Goal: Task Accomplishment & Management: Manage account settings

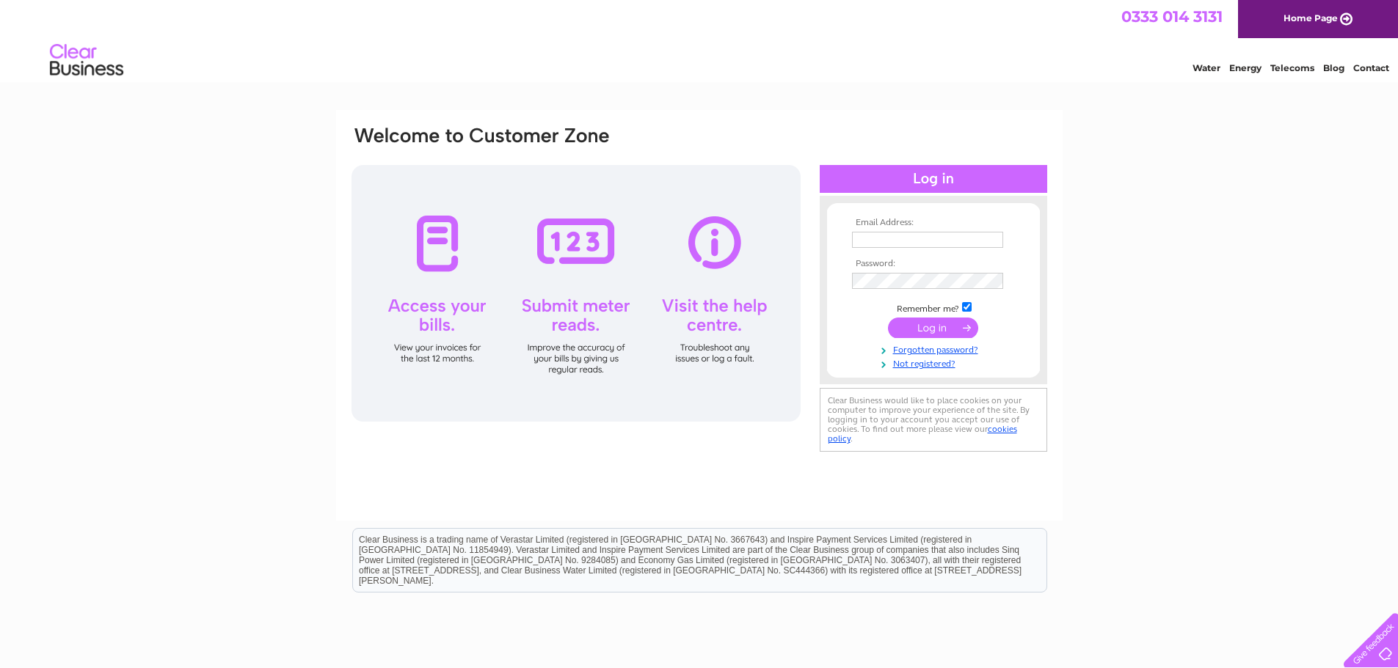
type input "[EMAIL_ADDRESS][DOMAIN_NAME]"
click at [921, 328] on input "submit" at bounding box center [933, 328] width 90 height 21
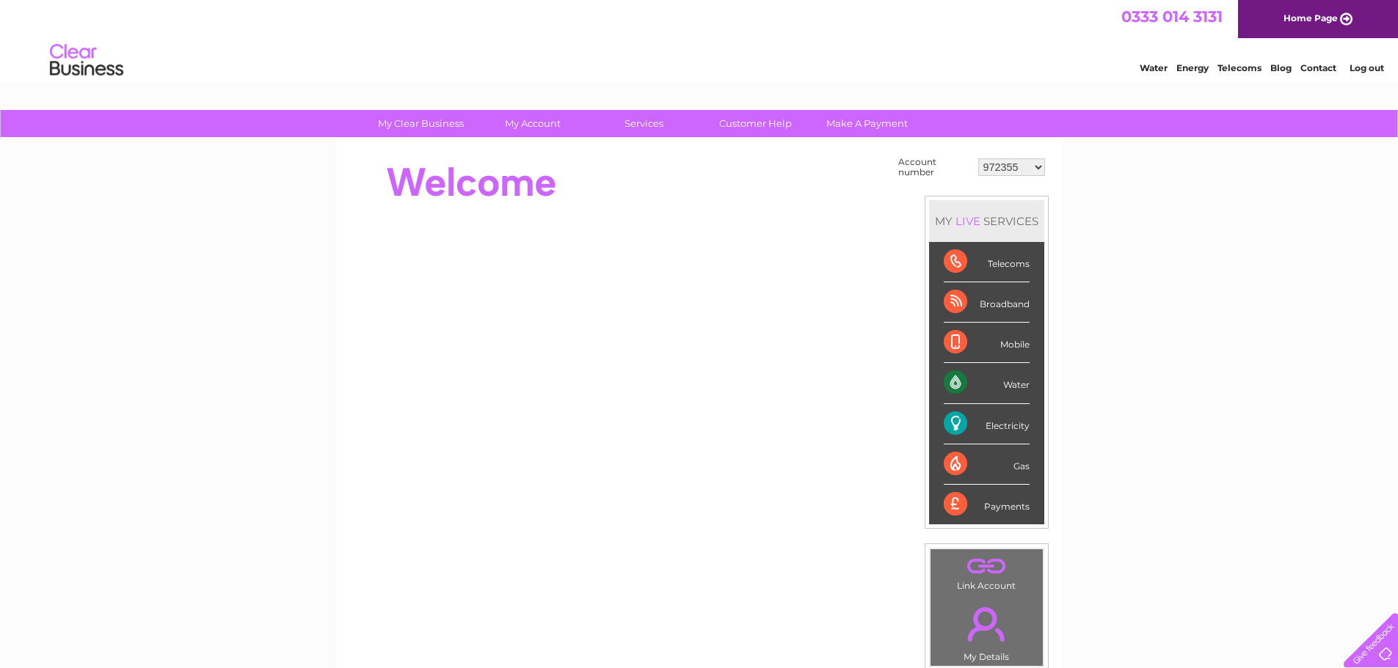
click at [1019, 170] on select "972355 30286662" at bounding box center [1011, 167] width 67 height 18
select select "30286662"
click at [978, 158] on select "972355 30286662" at bounding box center [1011, 167] width 67 height 18
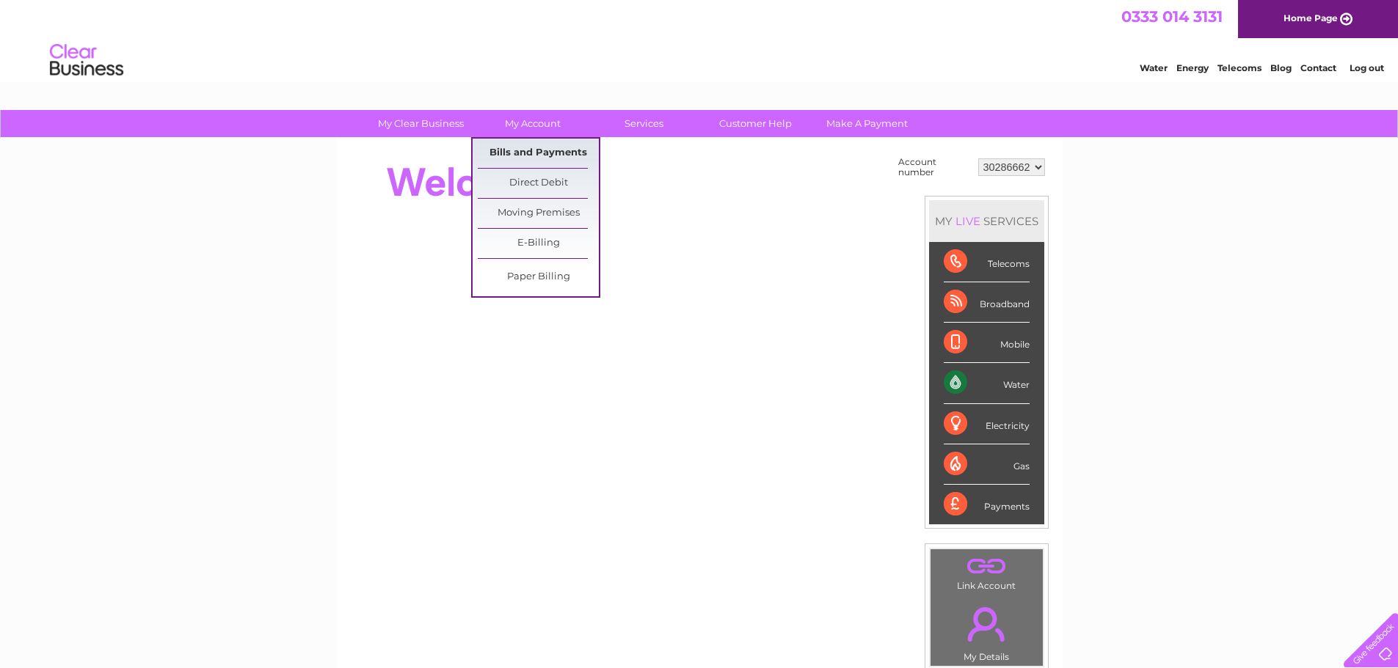
click at [550, 155] on link "Bills and Payments" at bounding box center [538, 153] width 121 height 29
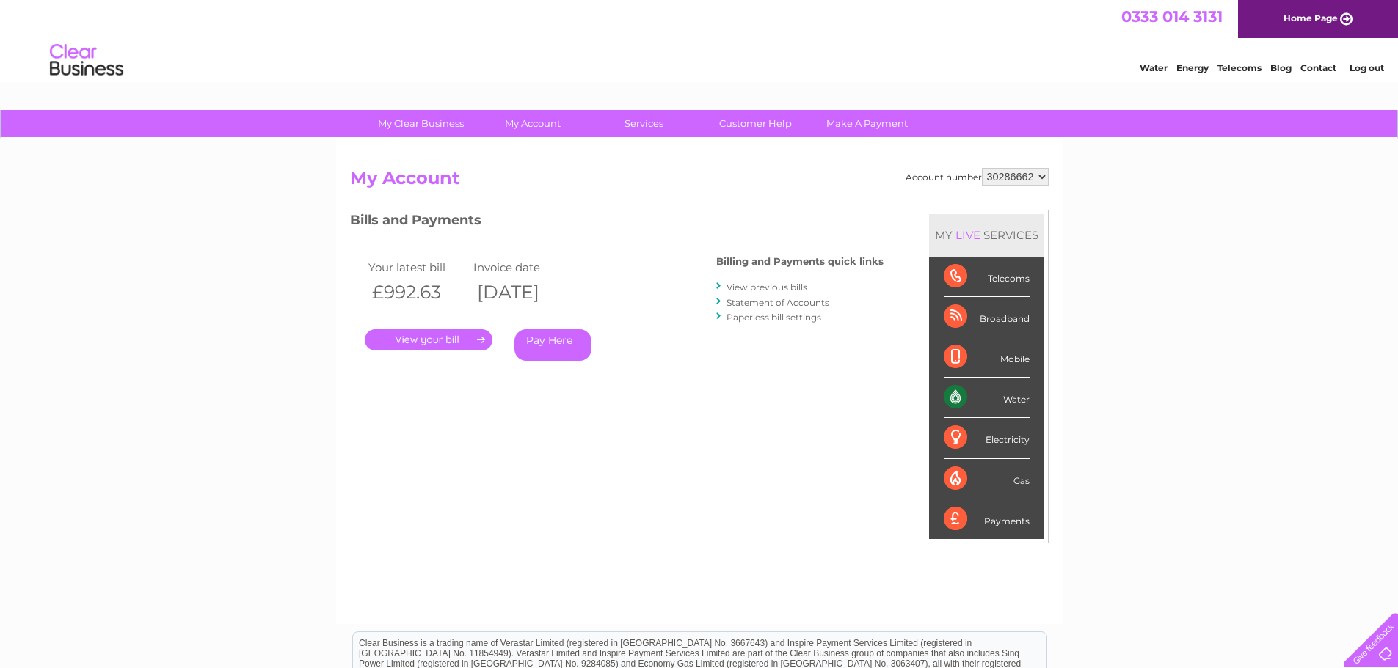
click at [462, 340] on link "." at bounding box center [429, 339] width 128 height 21
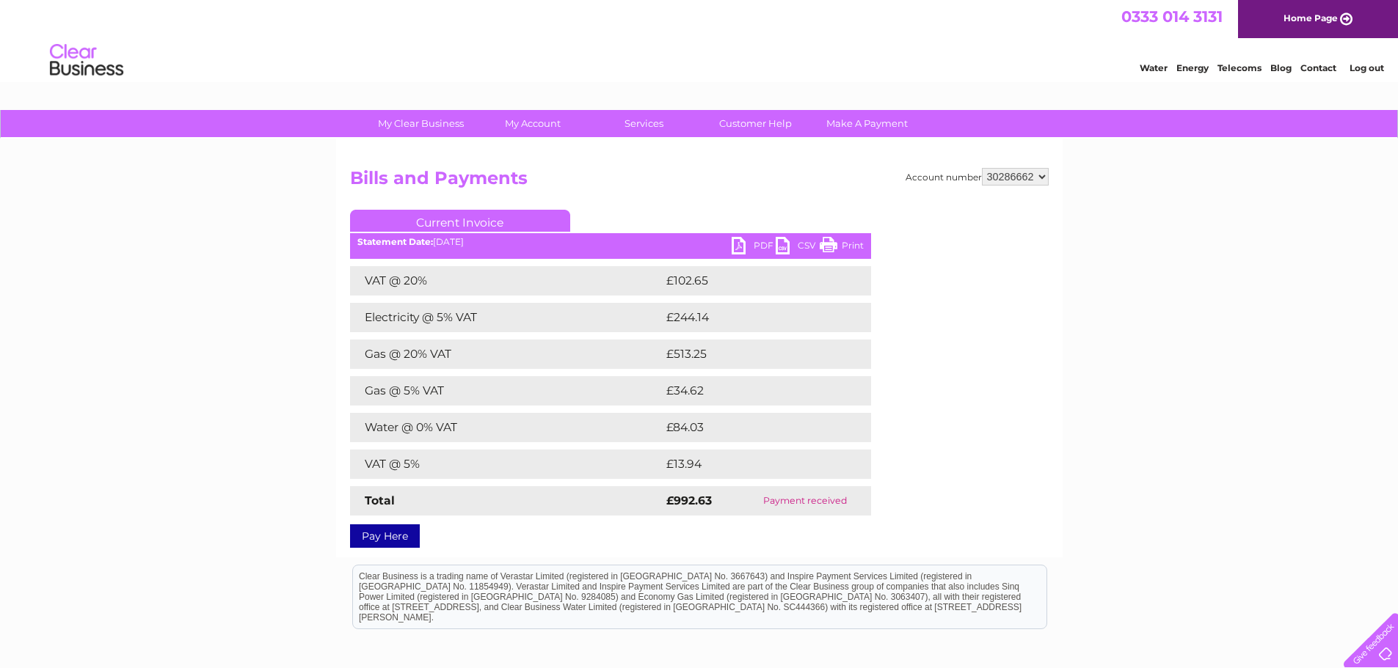
click at [746, 241] on link "PDF" at bounding box center [754, 247] width 44 height 21
